Goal: Task Accomplishment & Management: Manage account settings

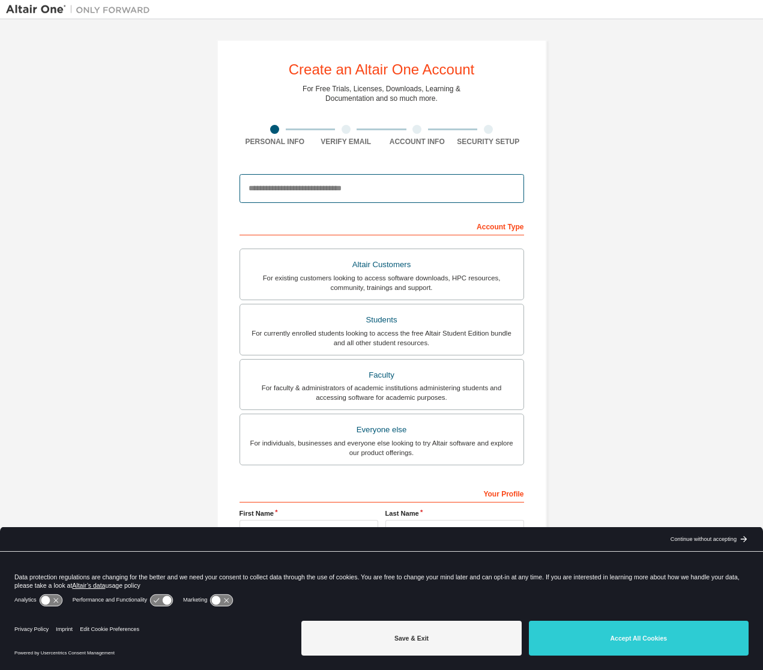
click at [365, 187] on input "email" at bounding box center [381, 188] width 285 height 29
type input "**********"
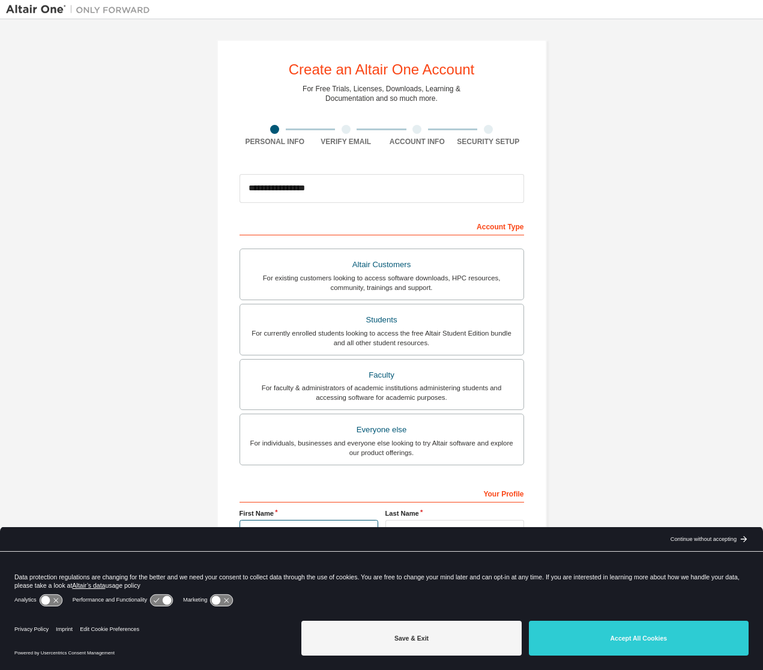
type input "*****"
type input "*******"
type input "**********"
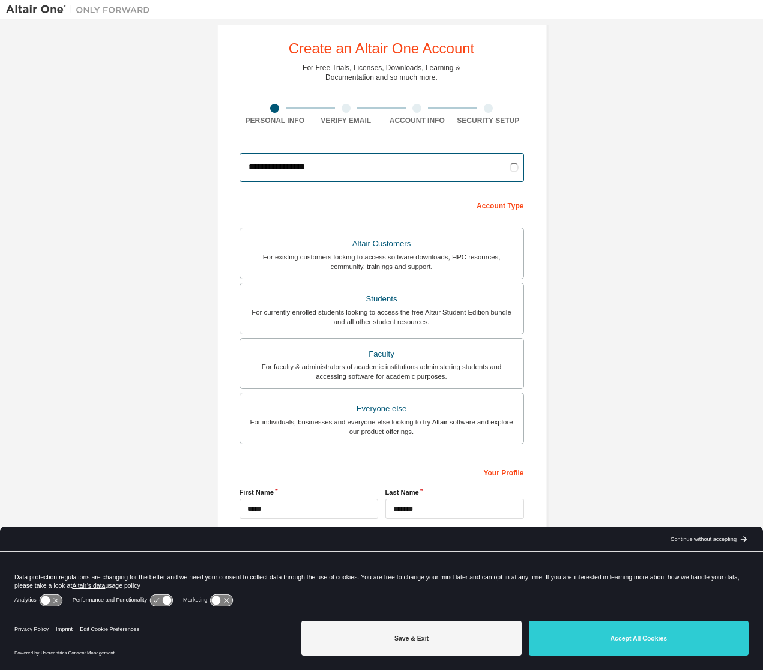
scroll to position [32, 0]
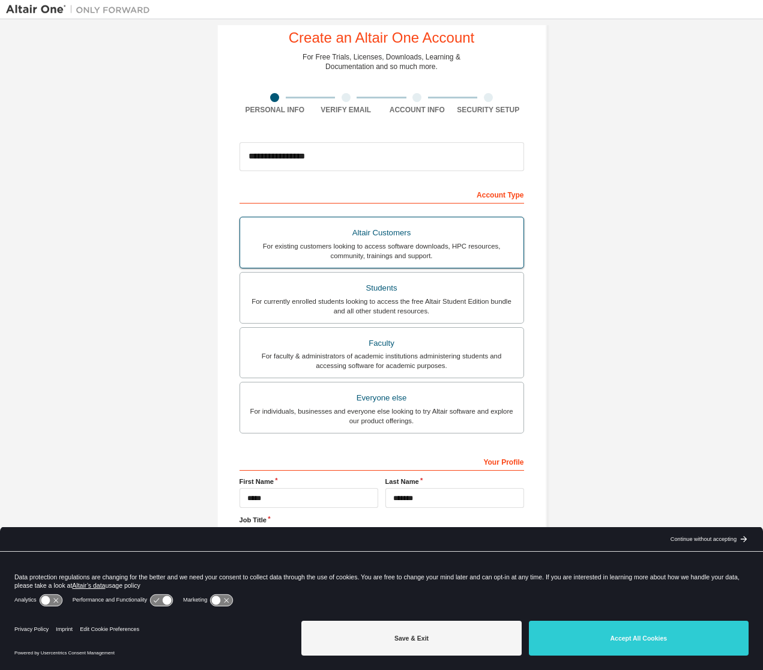
click at [383, 241] on div "For existing customers looking to access software downloads, HPC resources, com…" at bounding box center [381, 250] width 269 height 19
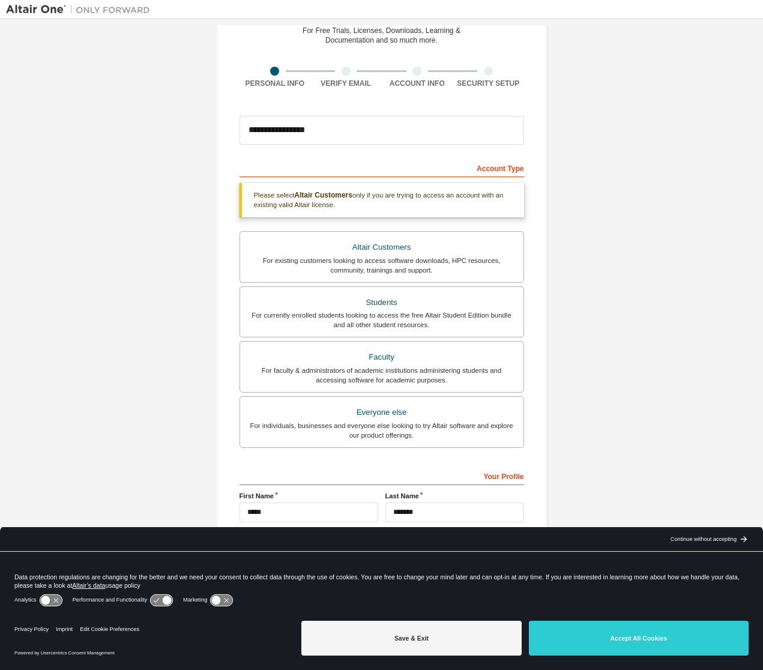
scroll to position [73, 0]
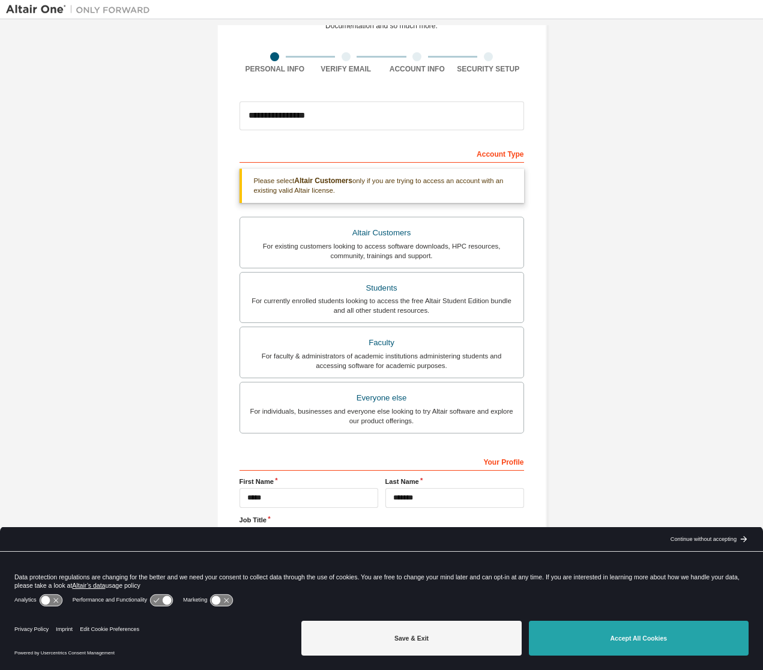
click at [673, 629] on button "Accept All Cookies" at bounding box center [639, 638] width 220 height 35
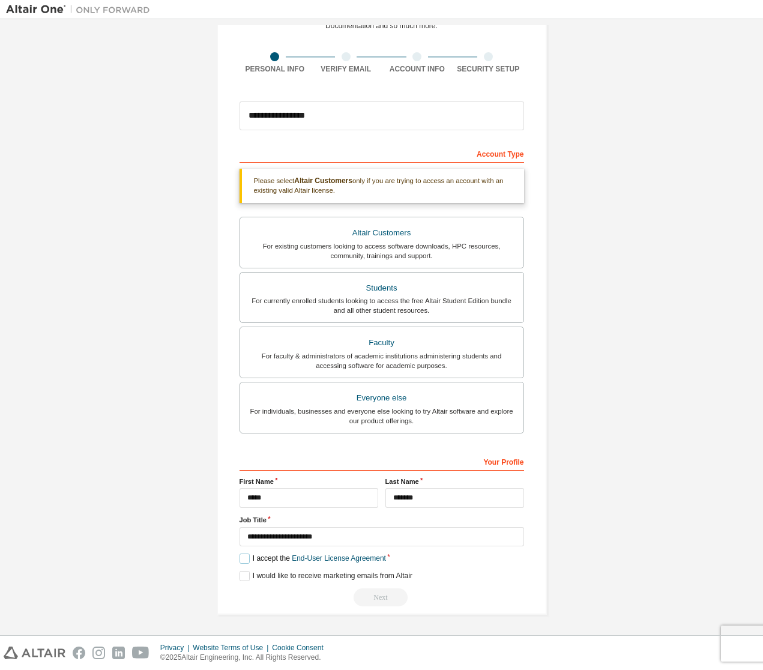
click at [247, 557] on label "I accept the End-User License Agreement" at bounding box center [312, 558] width 146 height 10
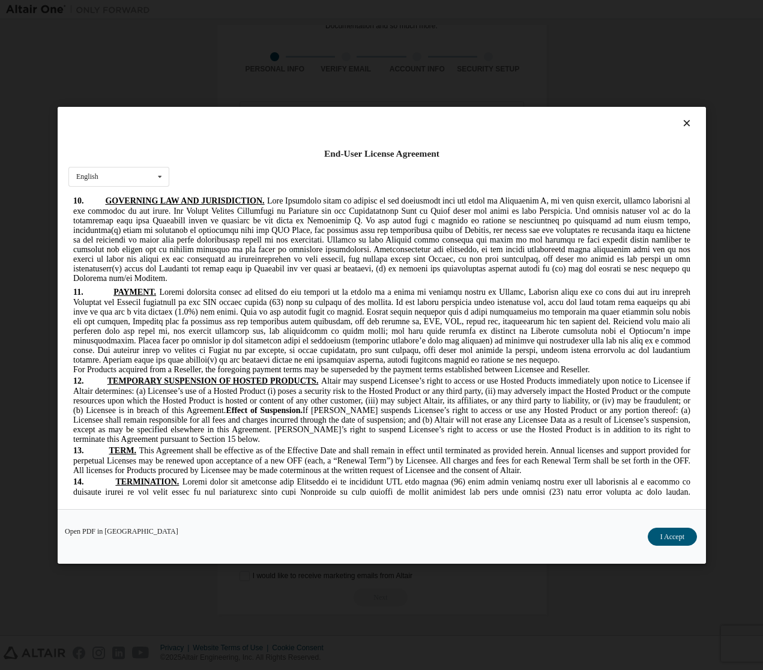
scroll to position [3132, 0]
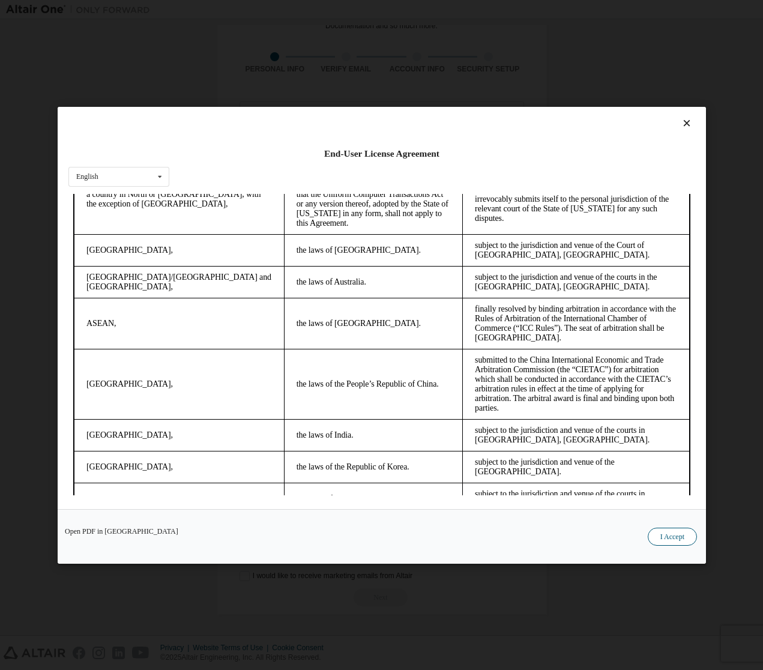
click at [673, 534] on button "I Accept" at bounding box center [671, 536] width 49 height 18
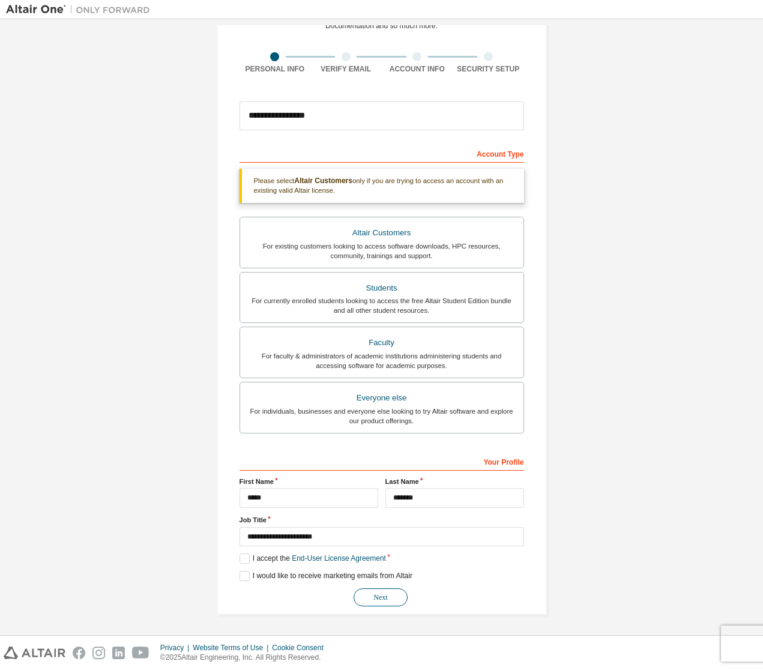
click at [381, 597] on button "Next" at bounding box center [381, 597] width 54 height 18
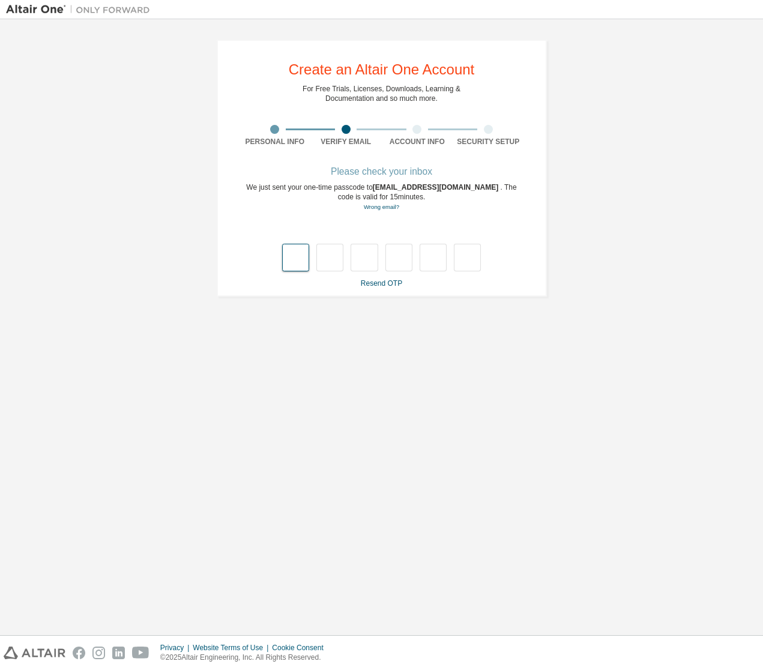
type input "*"
click at [424, 258] on input "*" at bounding box center [433, 258] width 27 height 28
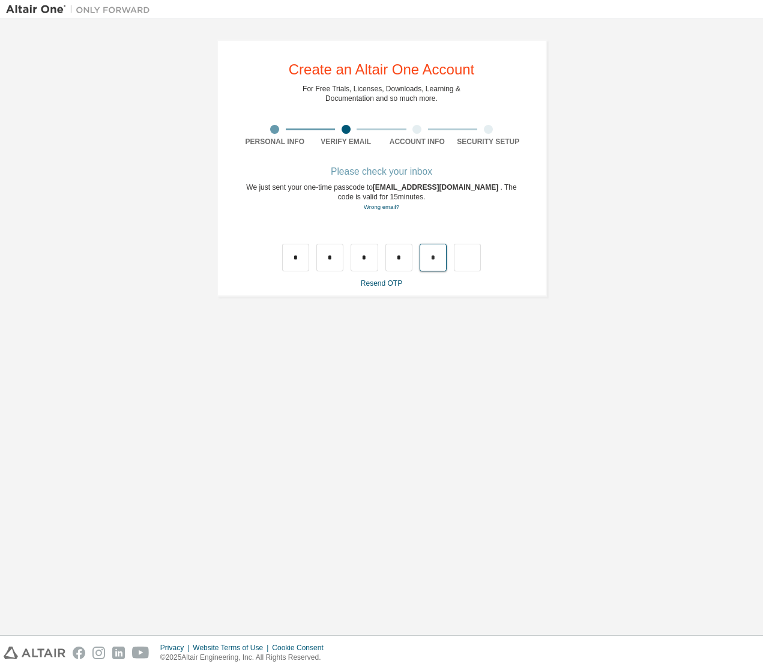
drag, startPoint x: 444, startPoint y: 262, endPoint x: 429, endPoint y: 259, distance: 14.6
click at [429, 259] on input "*" at bounding box center [433, 258] width 27 height 28
type input "*"
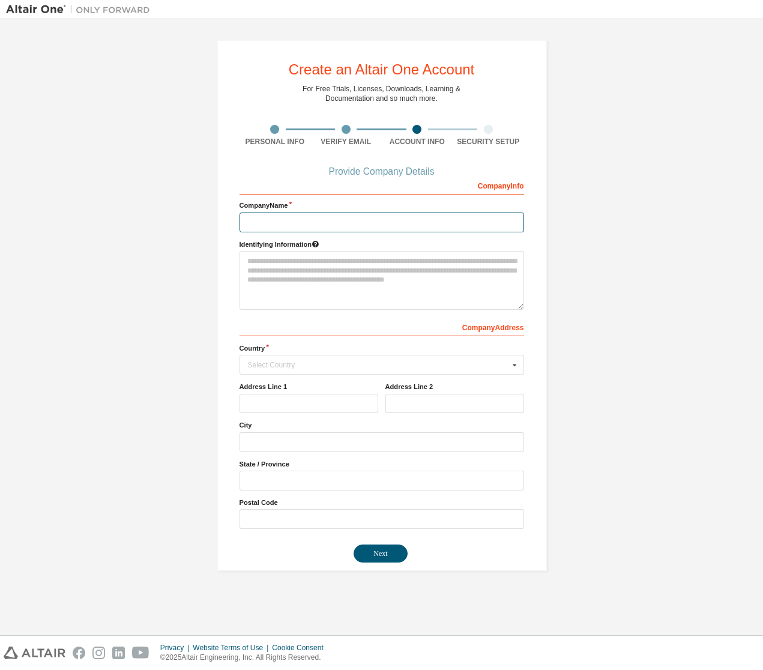
click at [339, 224] on input "text" at bounding box center [381, 222] width 285 height 20
type input "**********"
type input "*******"
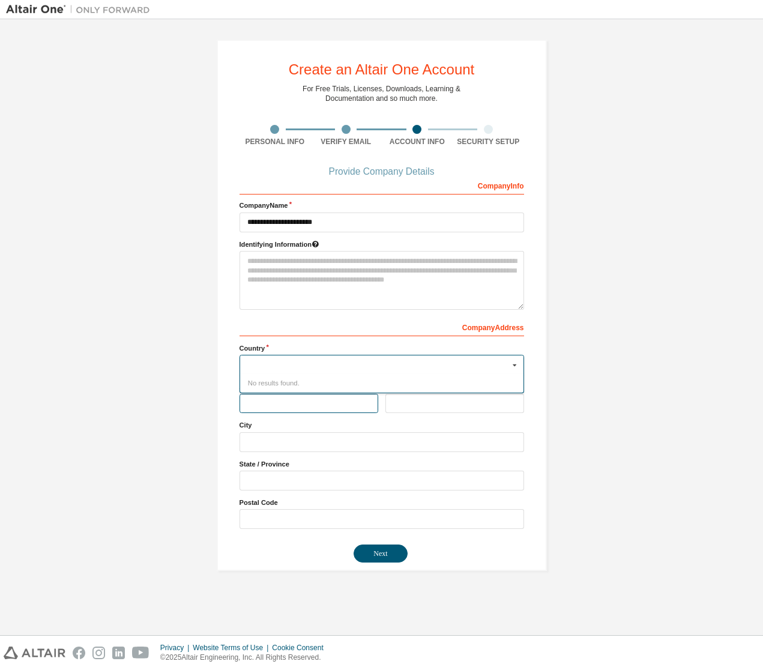
click at [304, 402] on input "text" at bounding box center [308, 404] width 139 height 20
click at [289, 361] on div "Select Country" at bounding box center [378, 364] width 261 height 7
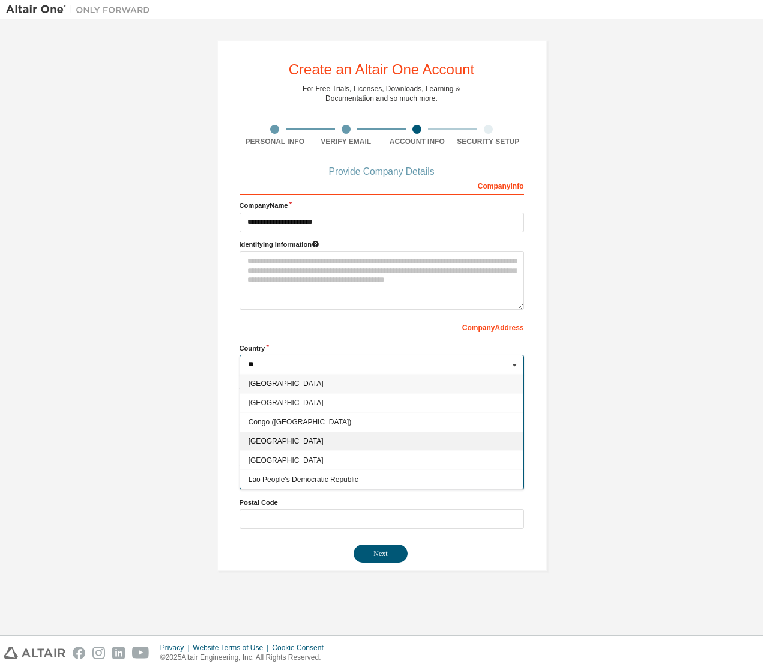
type input "**"
click at [283, 448] on div "Denmark" at bounding box center [381, 441] width 283 height 19
type input "***"
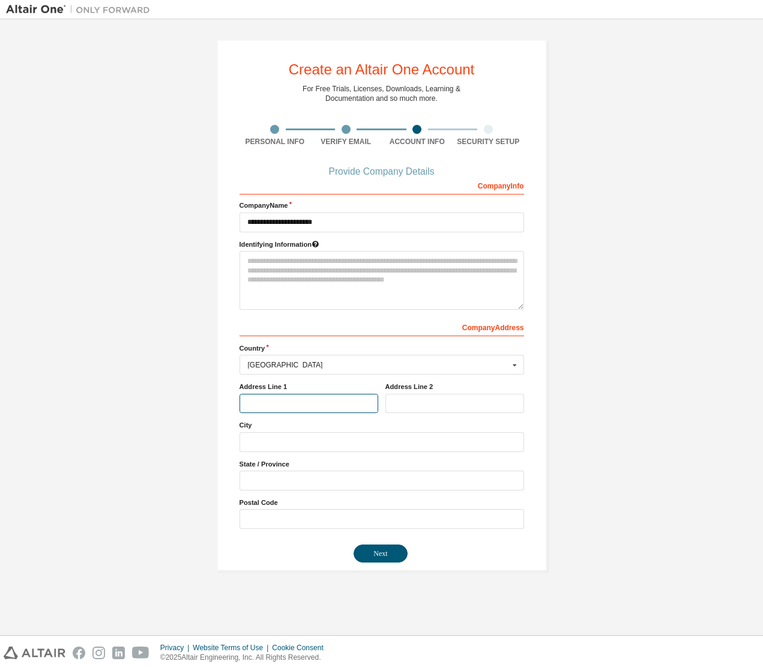
click at [283, 402] on input "text" at bounding box center [308, 404] width 139 height 20
type input "**********"
click at [321, 442] on input "text" at bounding box center [381, 442] width 285 height 20
type input "********"
click at [298, 481] on input "text" at bounding box center [381, 481] width 285 height 20
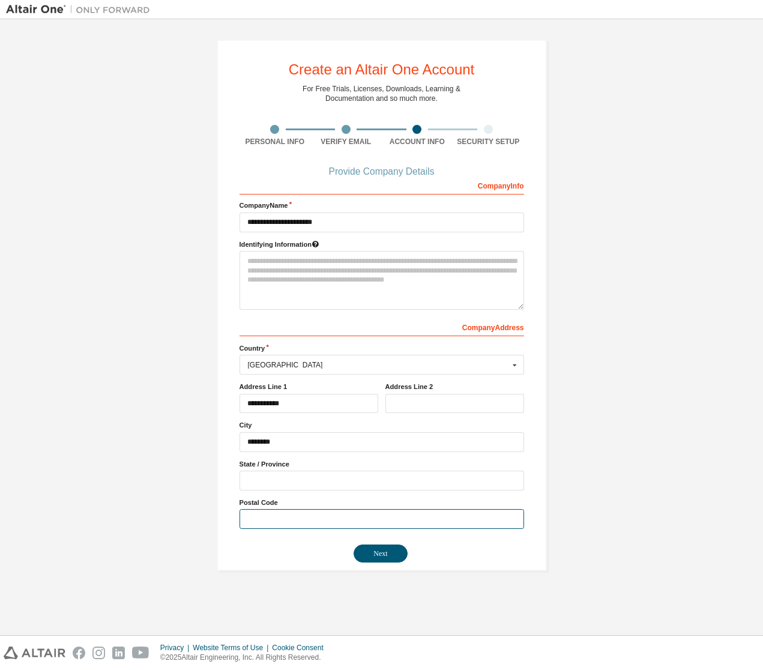
click at [286, 519] on input "text" at bounding box center [381, 519] width 285 height 20
type input "*"
type input "****"
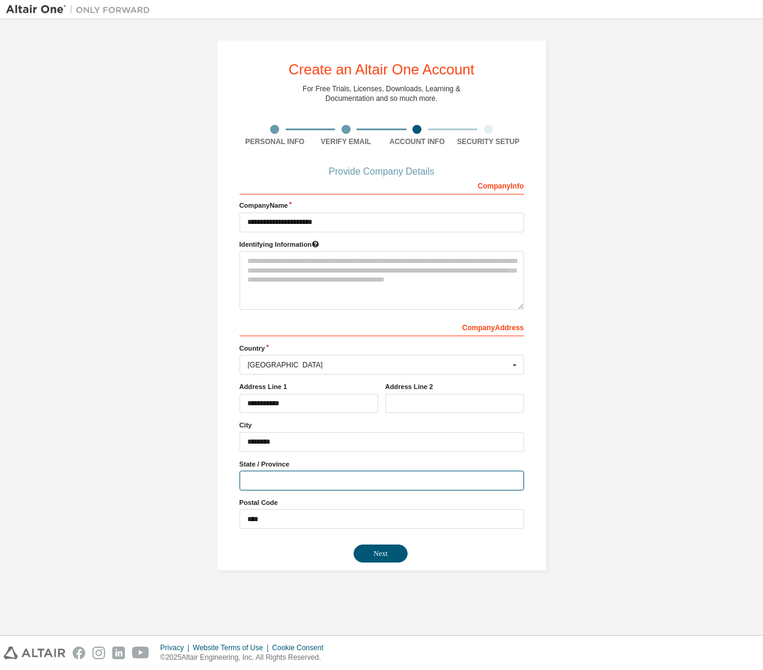
click at [300, 480] on input "text" at bounding box center [381, 481] width 285 height 20
click at [369, 548] on button "Next" at bounding box center [381, 553] width 54 height 18
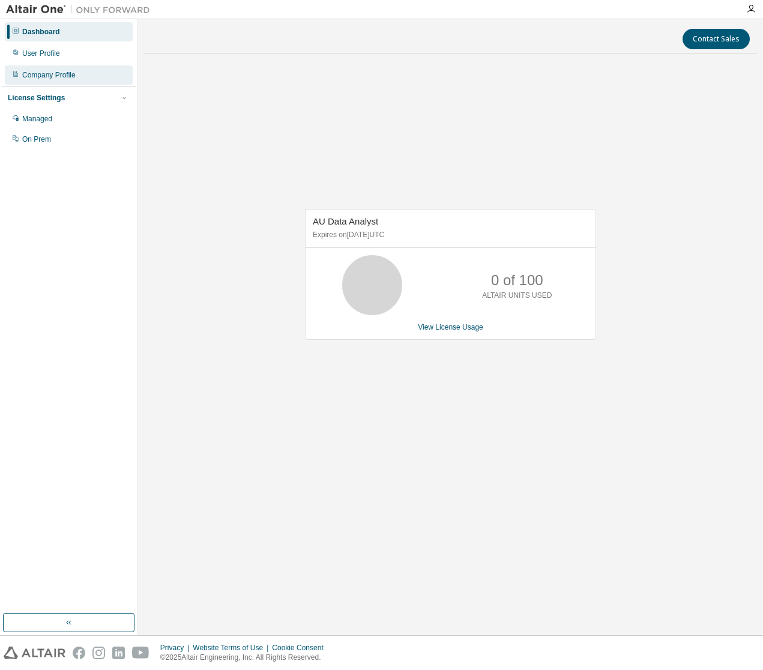
click at [49, 75] on div "Company Profile" at bounding box center [48, 75] width 53 height 10
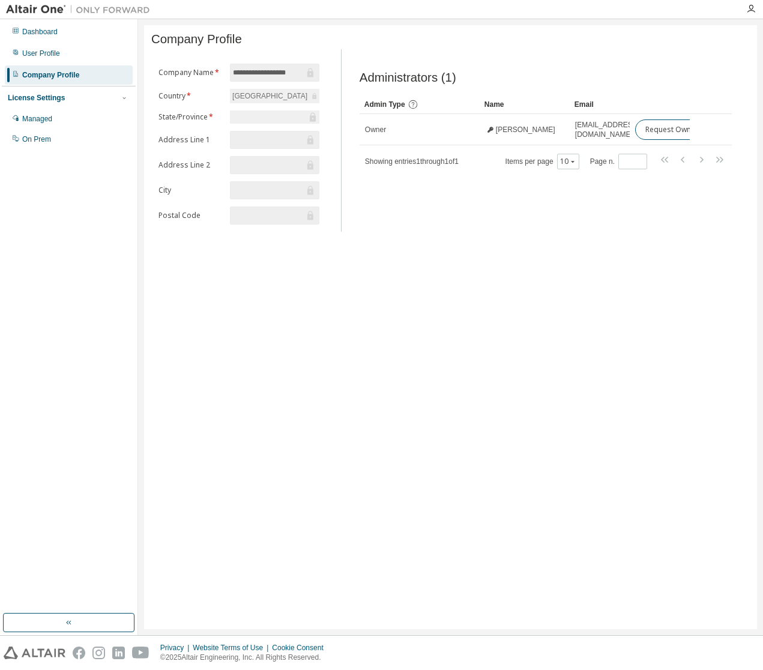
click at [258, 99] on div "[GEOGRAPHIC_DATA]" at bounding box center [269, 95] width 79 height 13
click at [301, 102] on div "[GEOGRAPHIC_DATA]" at bounding box center [269, 95] width 79 height 13
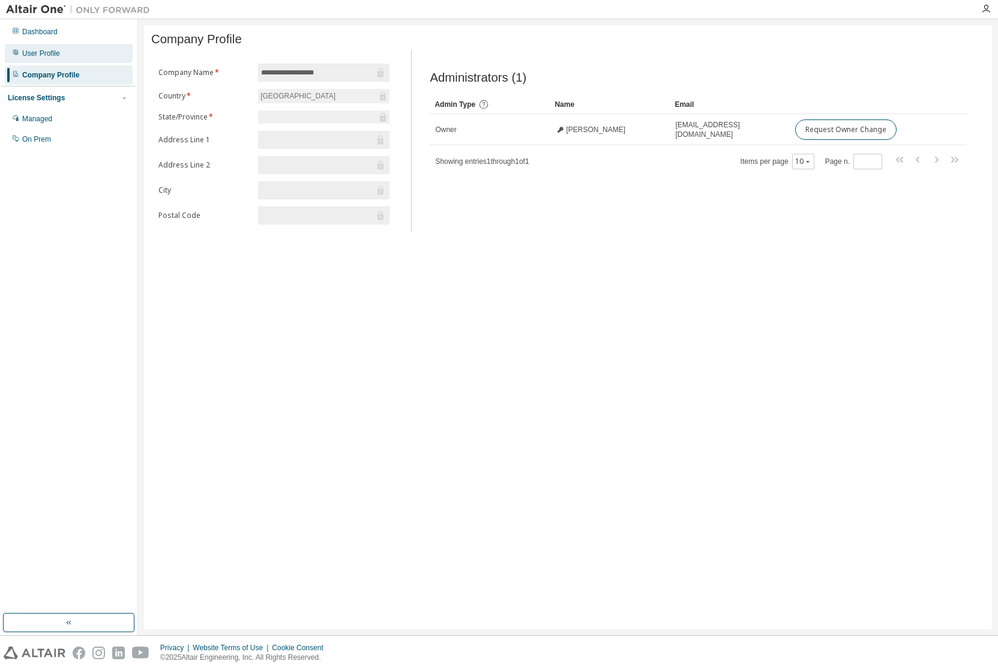
click at [55, 47] on div "User Profile" at bounding box center [69, 53] width 128 height 19
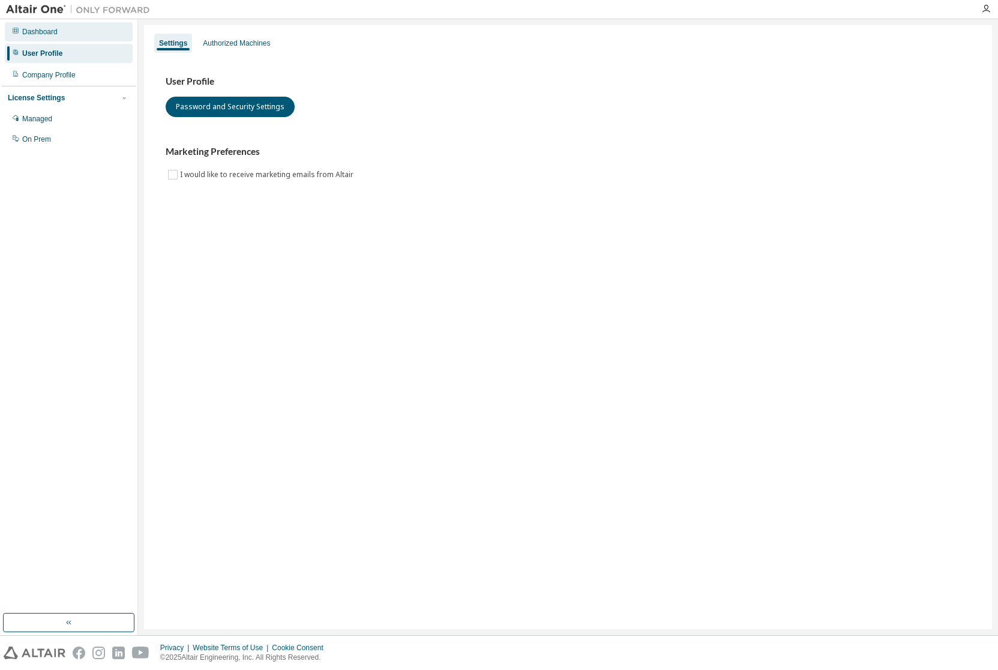
click at [53, 32] on div "Dashboard" at bounding box center [39, 32] width 35 height 10
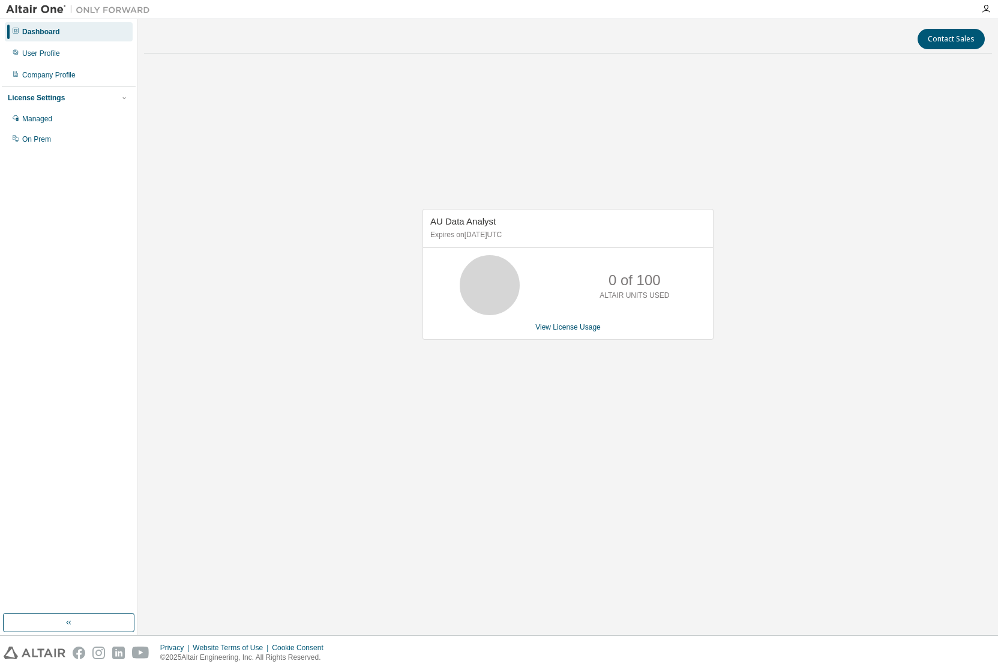
click at [35, 12] on img at bounding box center [81, 10] width 150 height 12
click at [44, 55] on div "User Profile" at bounding box center [41, 54] width 38 height 10
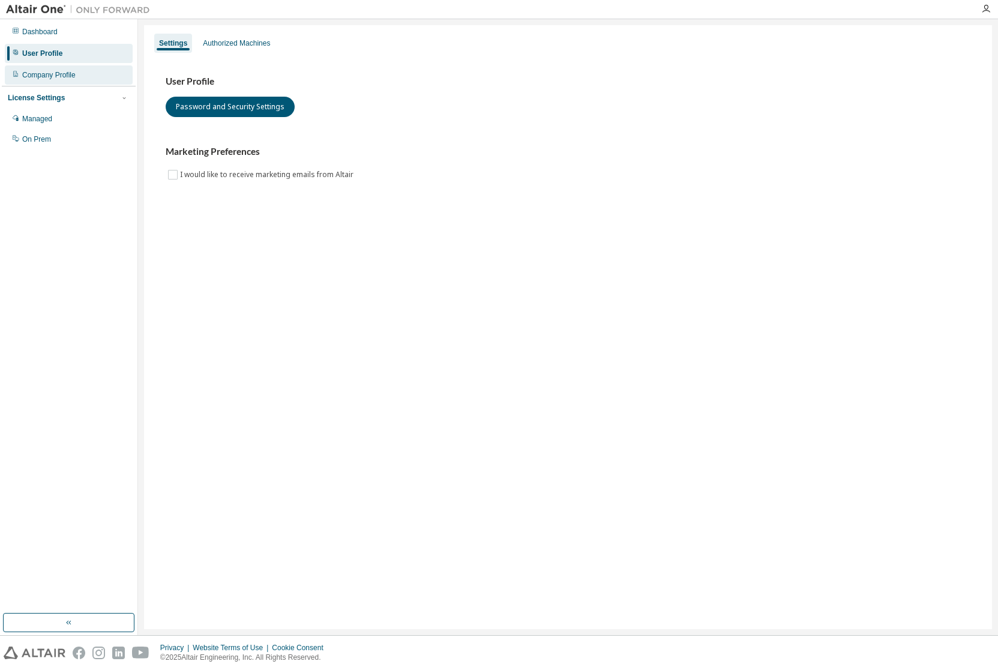
click at [49, 77] on div "Company Profile" at bounding box center [48, 75] width 53 height 10
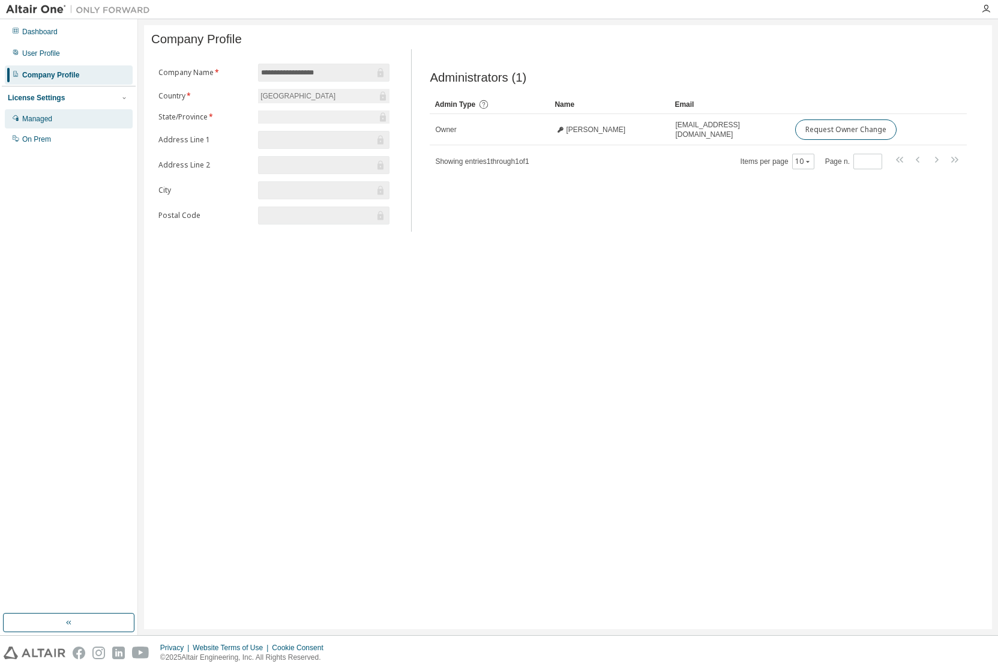
click at [49, 119] on div "Managed" at bounding box center [37, 119] width 30 height 10
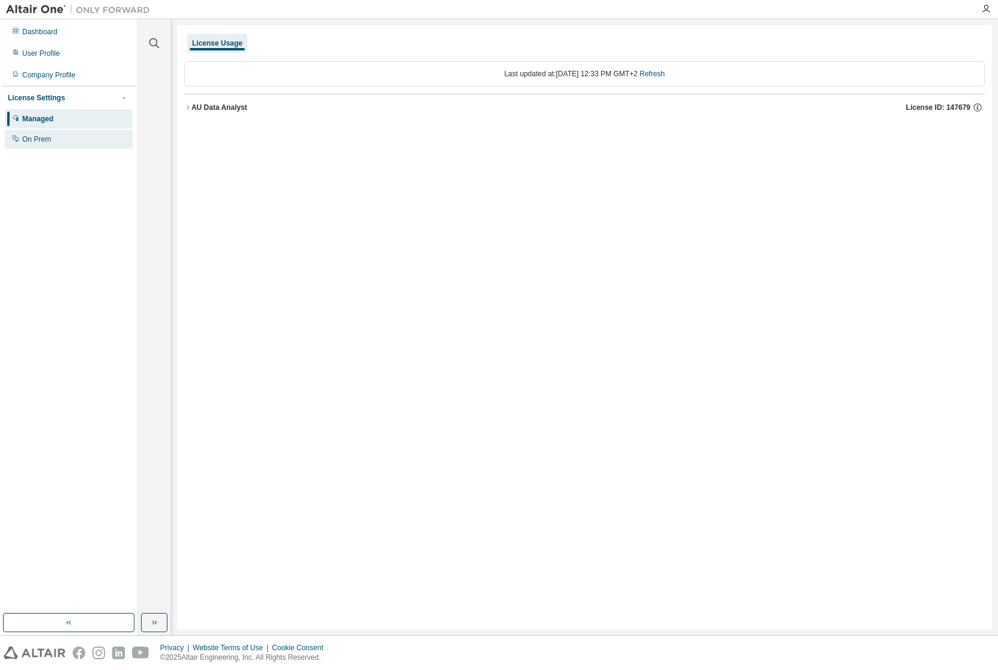
click at [47, 137] on div "On Prem" at bounding box center [36, 139] width 29 height 10
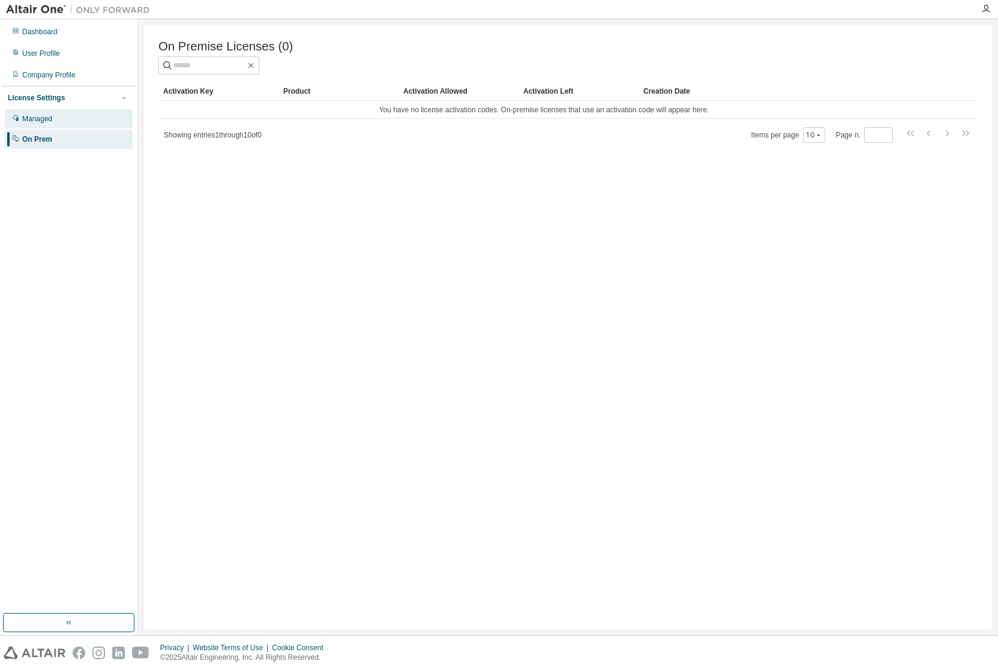
click at [49, 122] on div "Managed" at bounding box center [37, 119] width 30 height 10
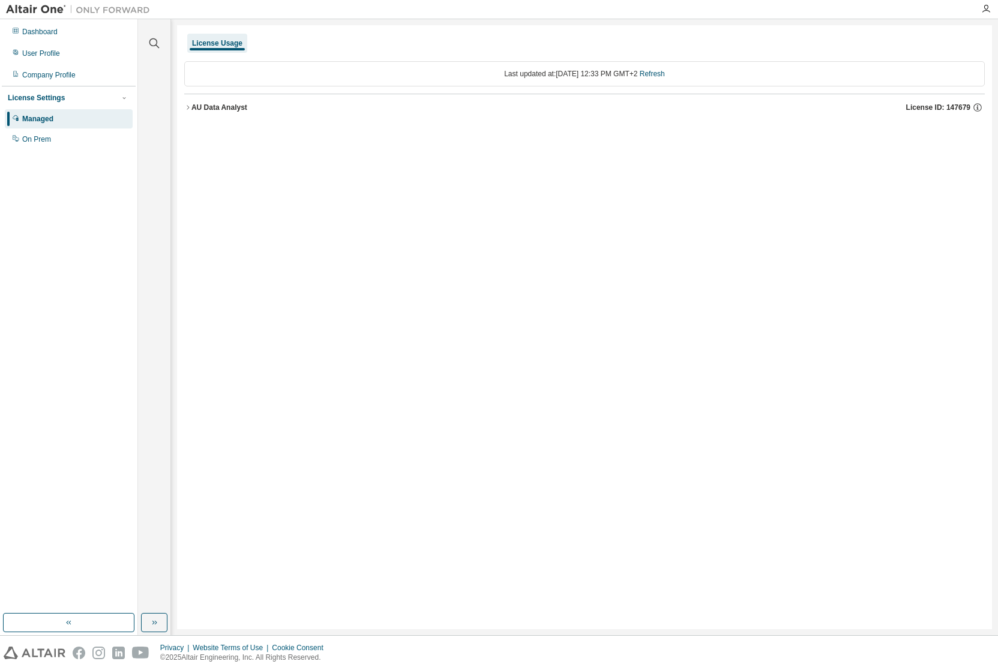
drag, startPoint x: 903, startPoint y: 107, endPoint x: 965, endPoint y: 104, distance: 61.3
click at [762, 104] on div "AU Data Analyst License ID: 147679" at bounding box center [588, 107] width 794 height 11
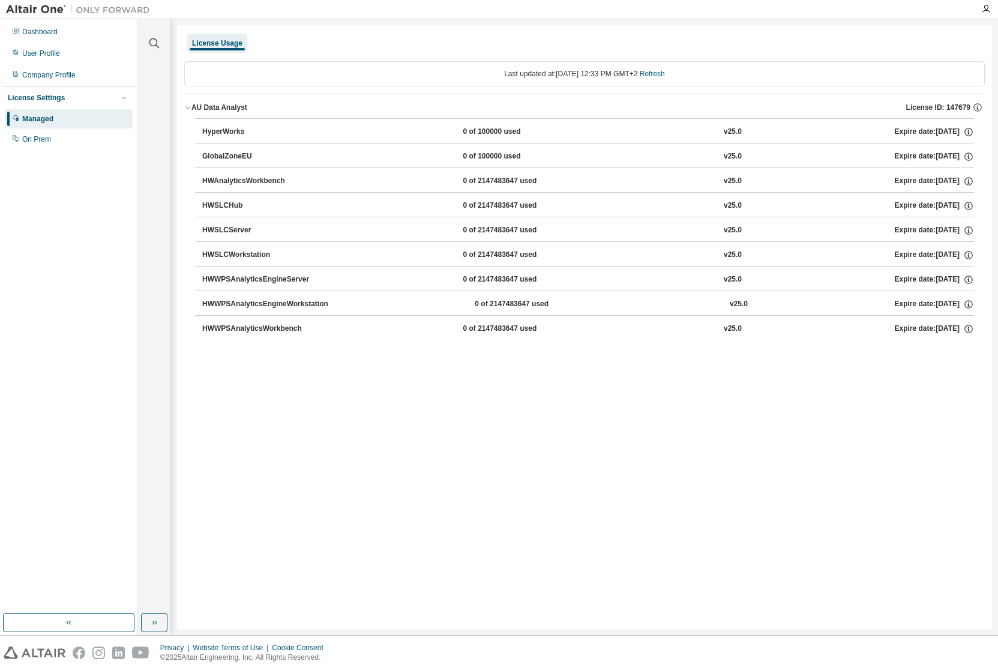
click at [762, 104] on span "License ID: 147679" at bounding box center [938, 108] width 64 height 10
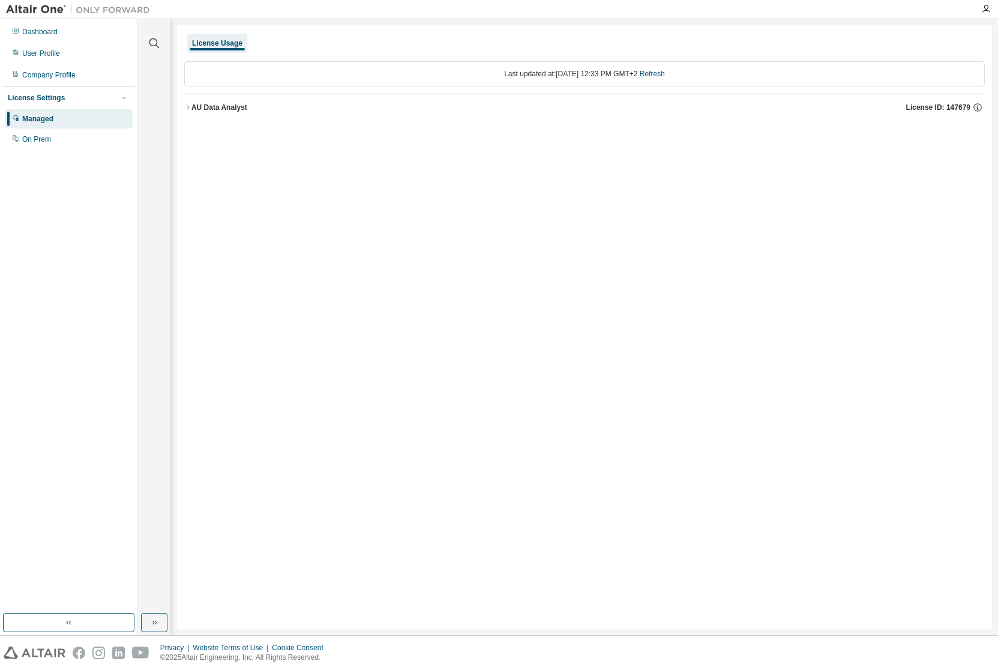
click at [762, 104] on span "License ID: 147679" at bounding box center [938, 108] width 64 height 10
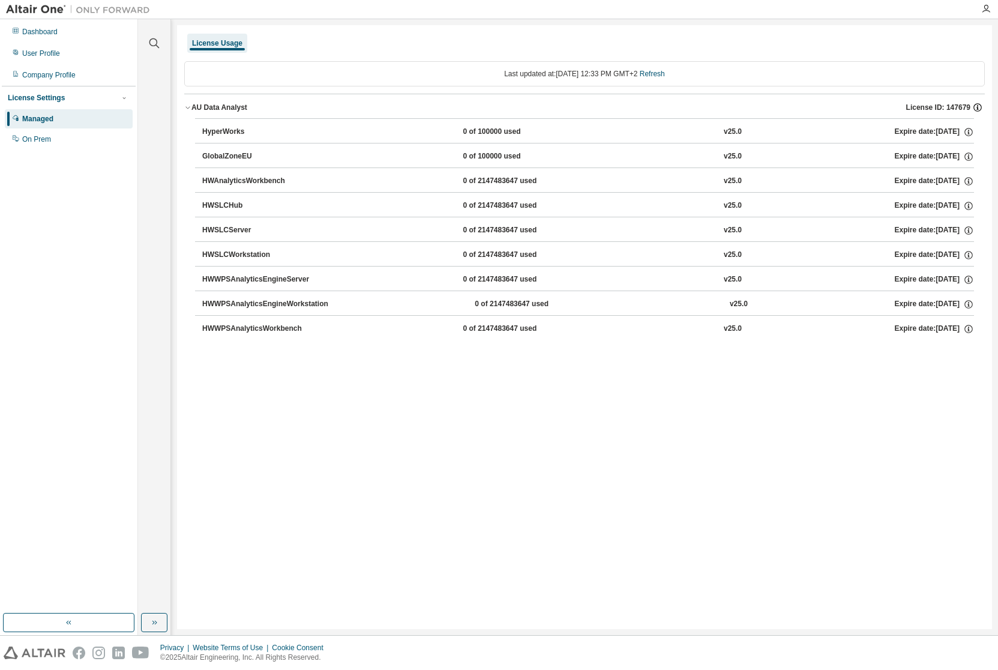
click at [762, 103] on icon "button" at bounding box center [977, 107] width 11 height 11
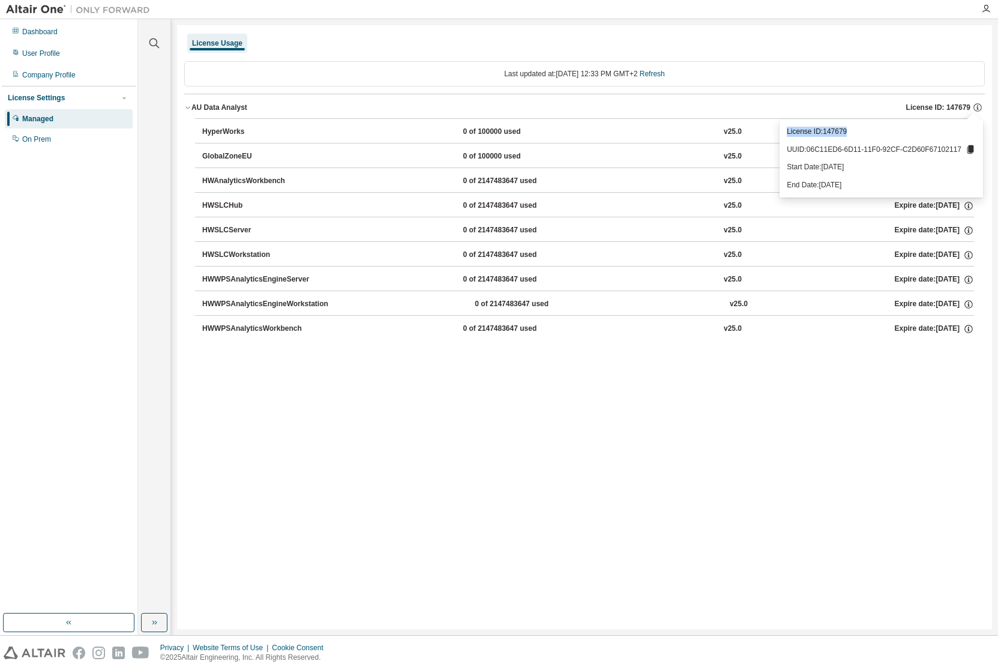
drag, startPoint x: 785, startPoint y: 131, endPoint x: 860, endPoint y: 131, distance: 75.6
click at [762, 131] on div "License ID: 147679 UUID: 06C11ED6-6D11-11F0-92CF-C2D60F67102117 Start Date: [DA…" at bounding box center [881, 157] width 203 height 77
copy p "License ID: 147679"
click at [52, 185] on div "Dashboard User Profile Company Profile License Settings Managed On Prem" at bounding box center [69, 316] width 134 height 591
